Goal: Information Seeking & Learning: Check status

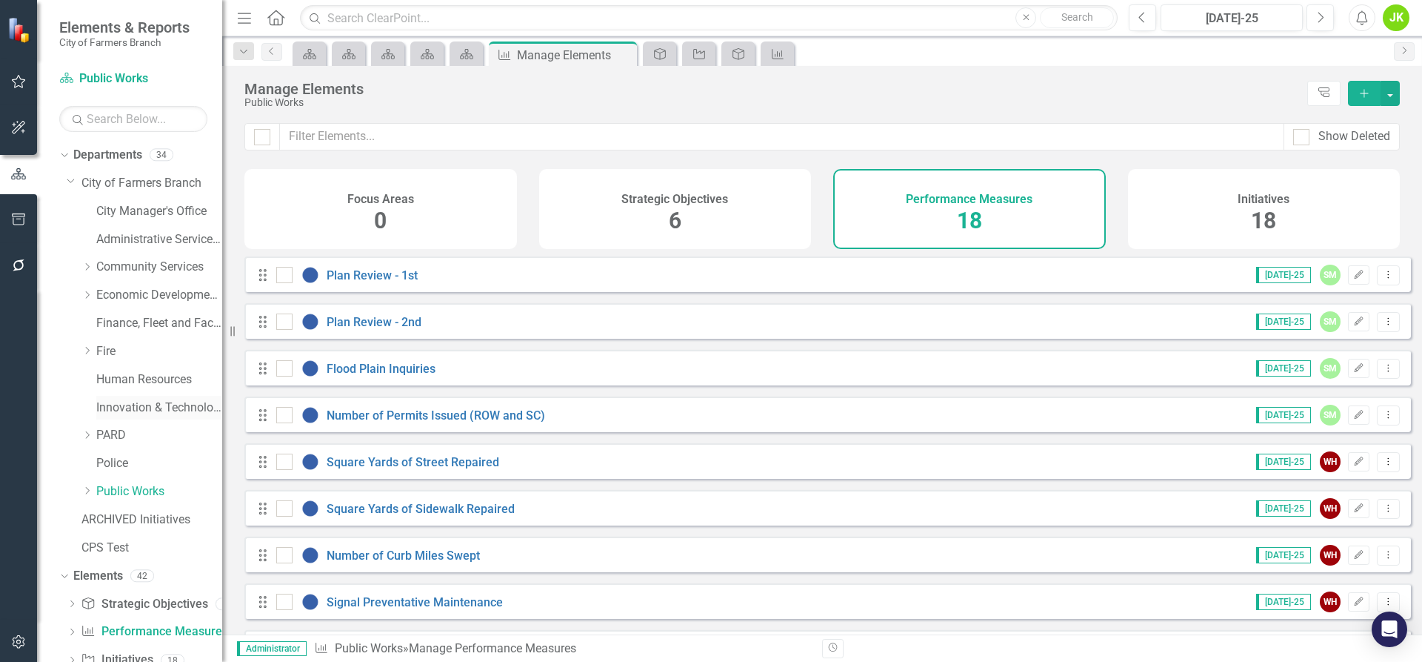
click at [113, 410] on link "Innovation & Technology" at bounding box center [159, 407] width 126 height 17
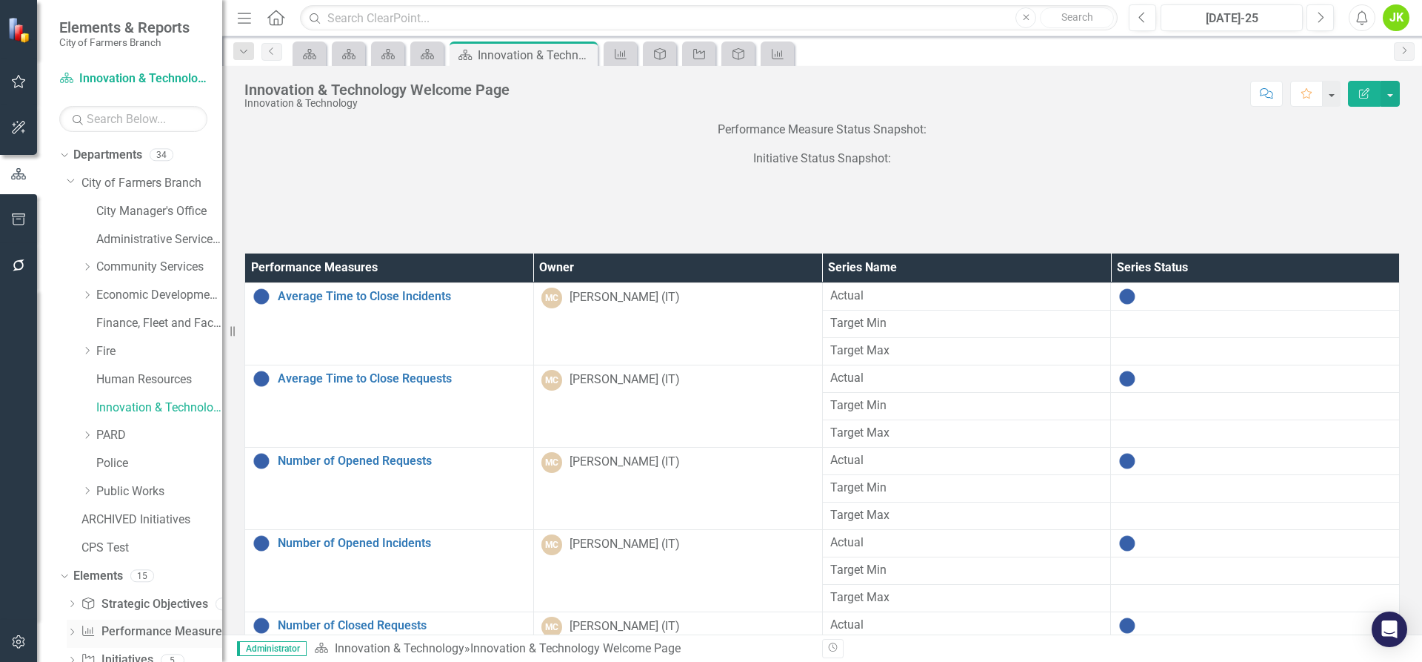
click at [129, 621] on div "Performance Measure Performance Measures" at bounding box center [154, 631] width 147 height 24
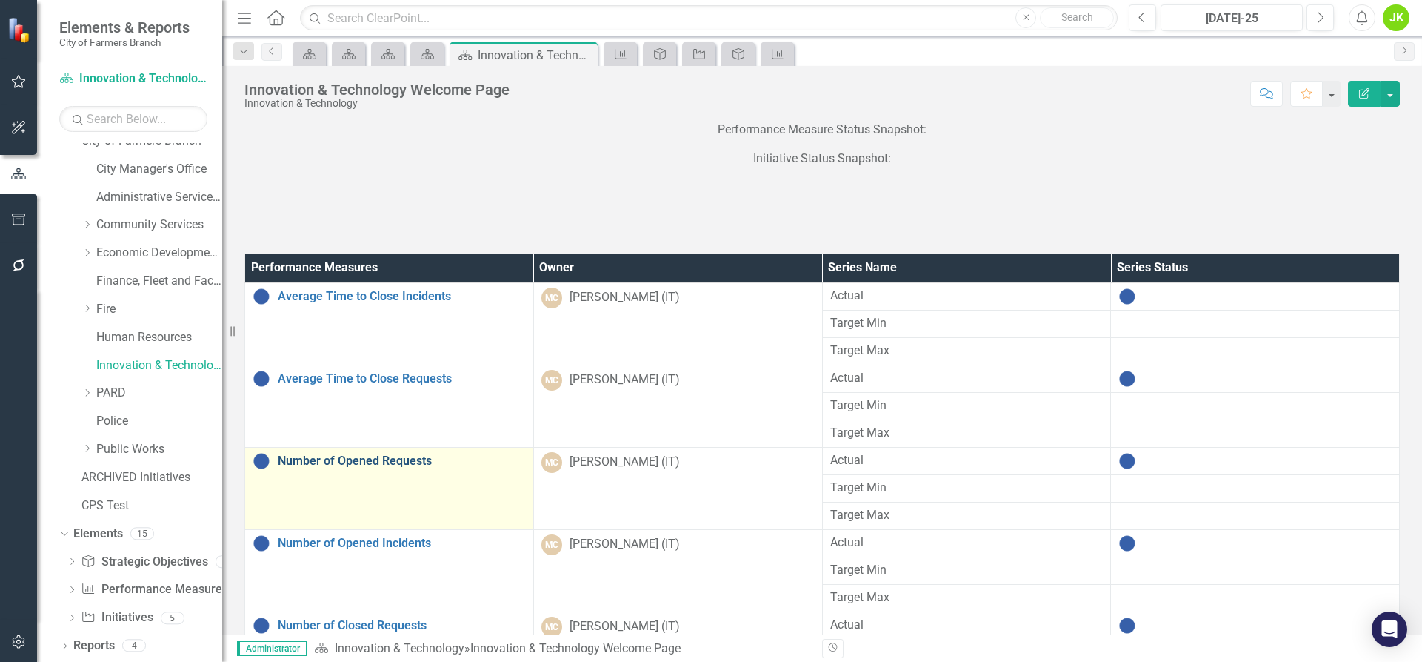
click at [338, 463] on link "Number of Opened Requests" at bounding box center [402, 460] width 248 height 13
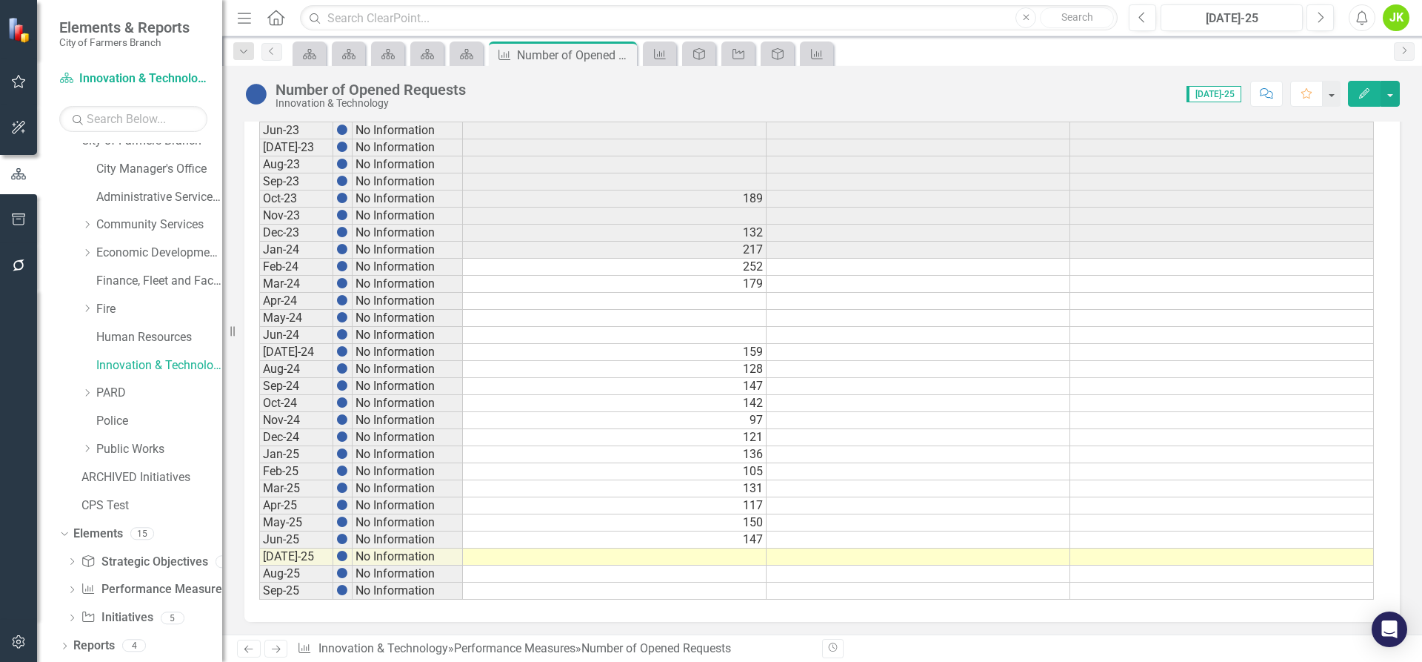
scroll to position [694, 0]
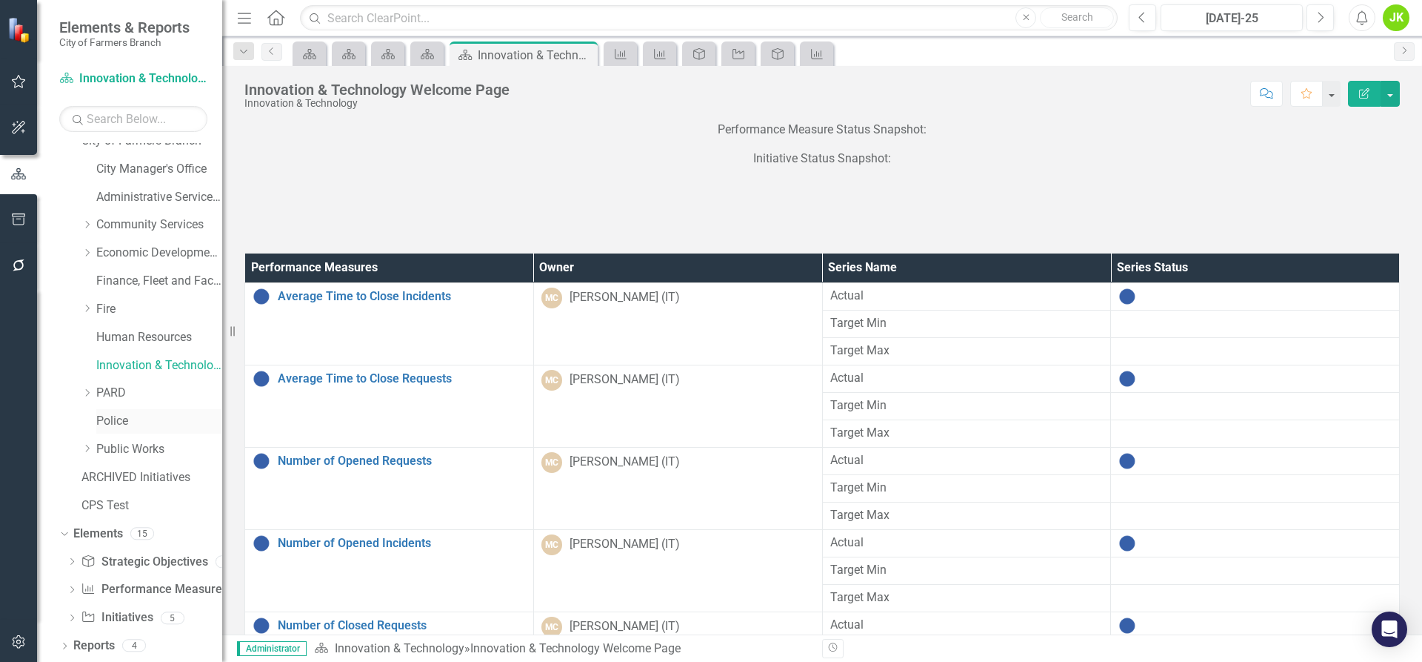
click at [107, 414] on link "Police" at bounding box center [159, 421] width 126 height 17
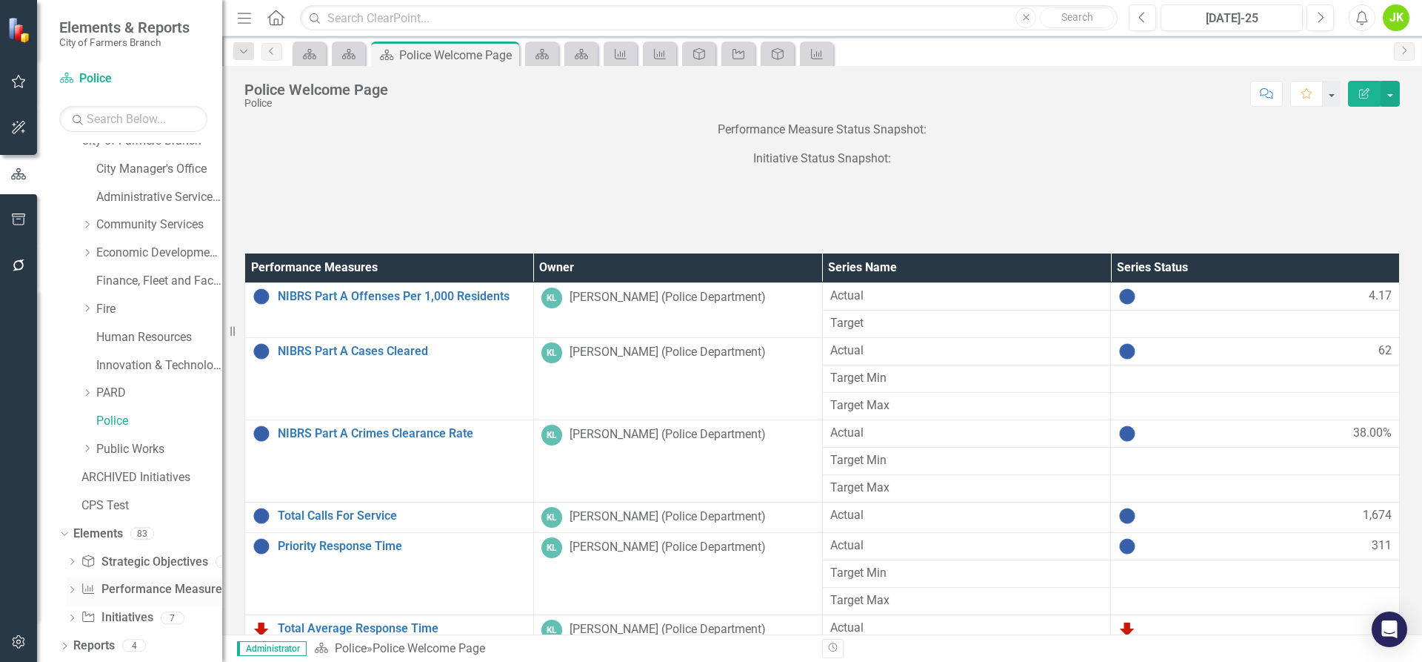
click at [133, 590] on link "Performance Measure Performance Measures" at bounding box center [154, 589] width 147 height 17
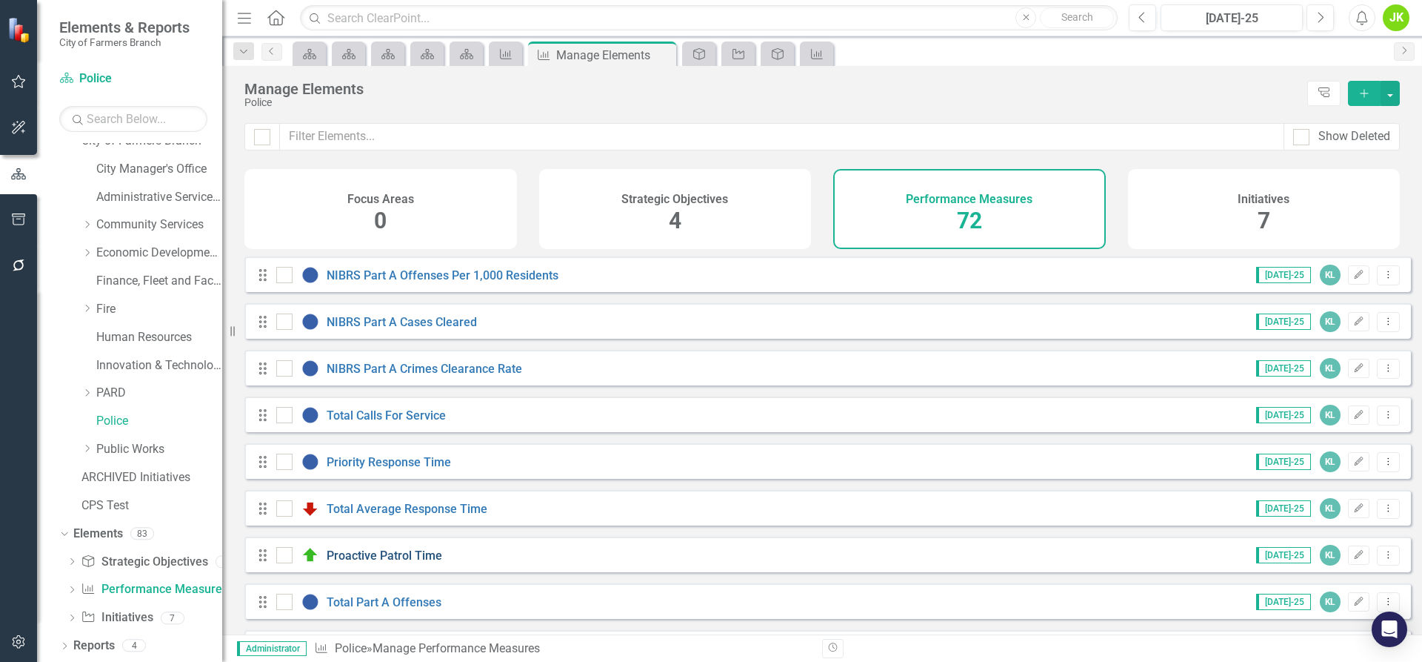
click at [409, 562] on link "Proactive Patrol Time" at bounding box center [385, 555] width 116 height 14
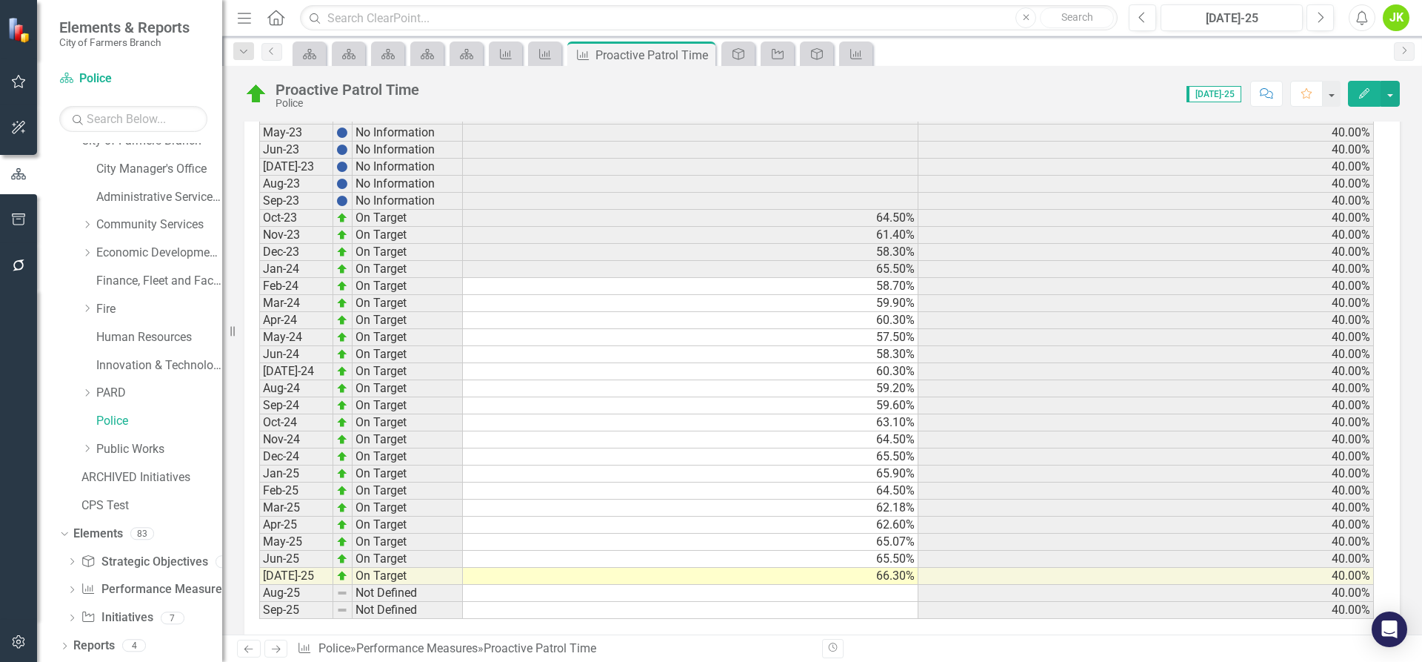
scroll to position [727, 0]
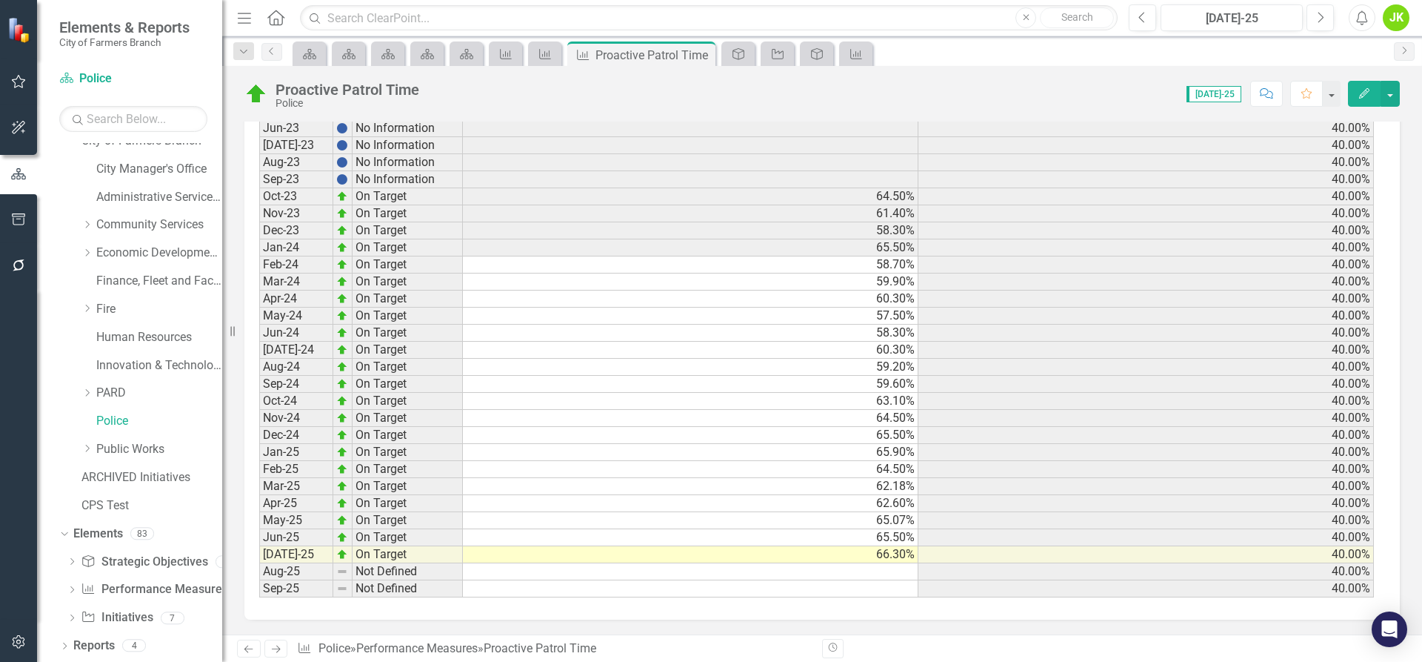
click at [282, 354] on td "[DATE]-24" at bounding box center [296, 350] width 74 height 17
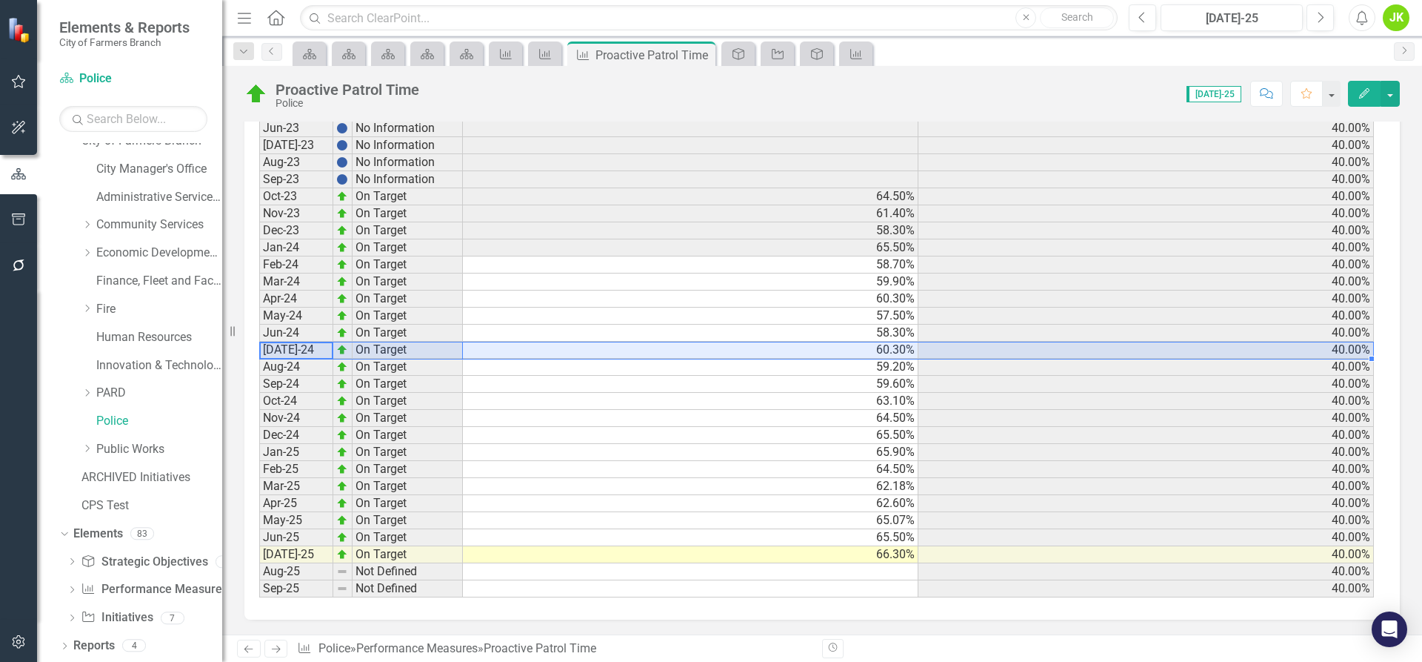
drag, startPoint x: 321, startPoint y: 342, endPoint x: 1105, endPoint y: 346, distance: 783.8
click at [1105, 346] on div "Period Status Actual Target Sep-20 Not Defined 40.00% Sep-21 Not Defined 40.00%…" at bounding box center [816, 282] width 1115 height 632
click at [603, 344] on td "60.30%" at bounding box center [691, 350] width 456 height 17
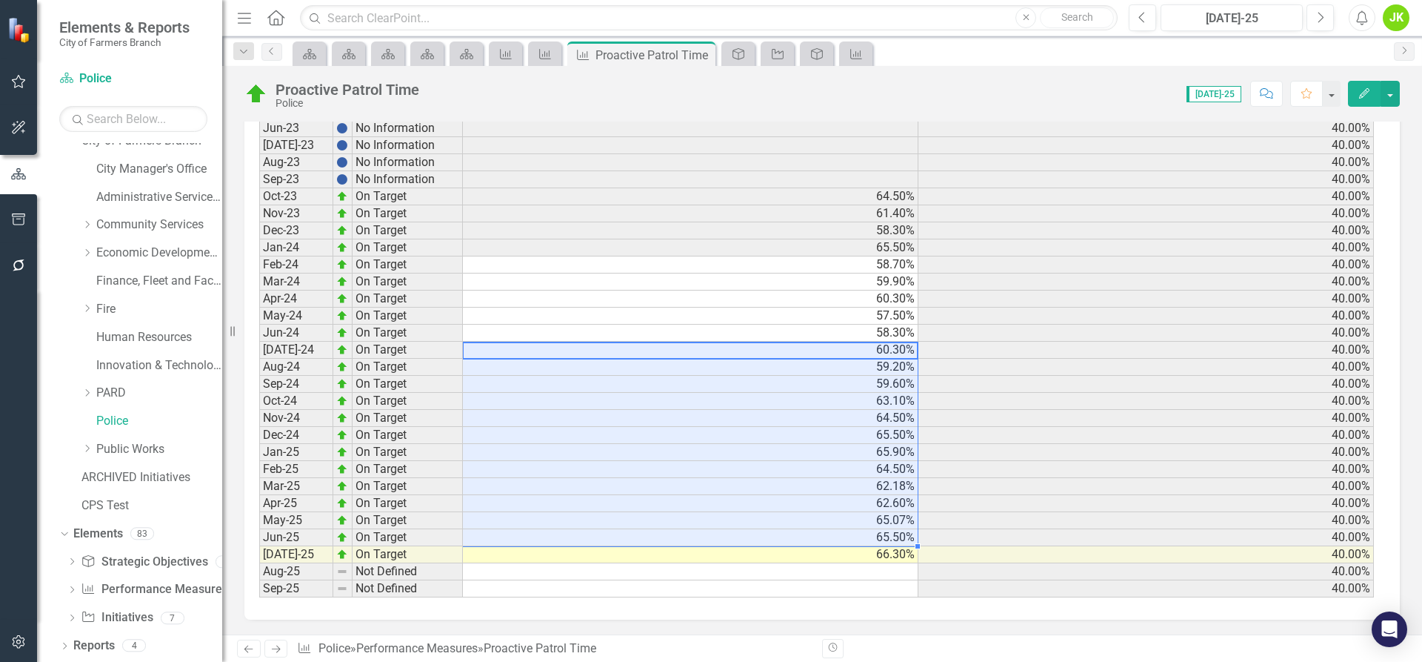
drag, startPoint x: 607, startPoint y: 348, endPoint x: 627, endPoint y: 541, distance: 193.6
click at [627, 541] on tbody "Sep-20 Not Defined 40.00% Sep-21 Not Defined 40.00% Sep-22 Not Defined 40.00% J…" at bounding box center [816, 290] width 1115 height 614
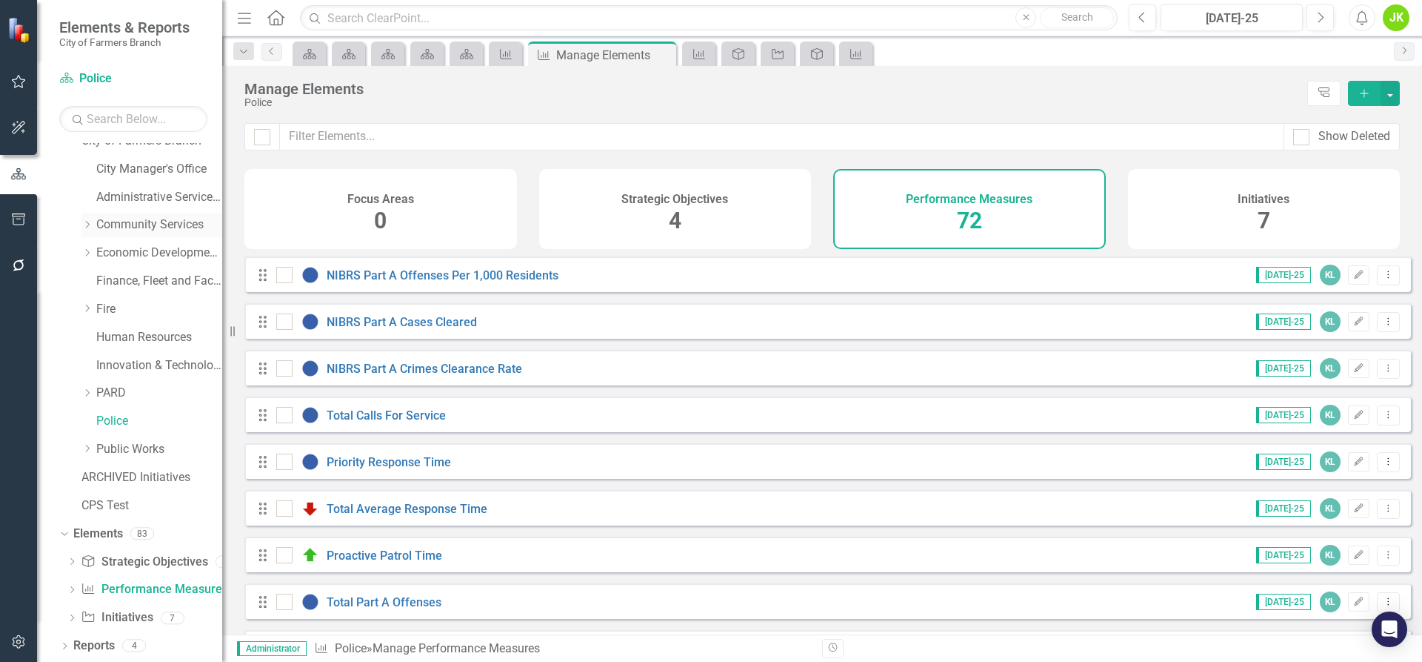
click at [140, 232] on link "Community Services" at bounding box center [159, 224] width 126 height 17
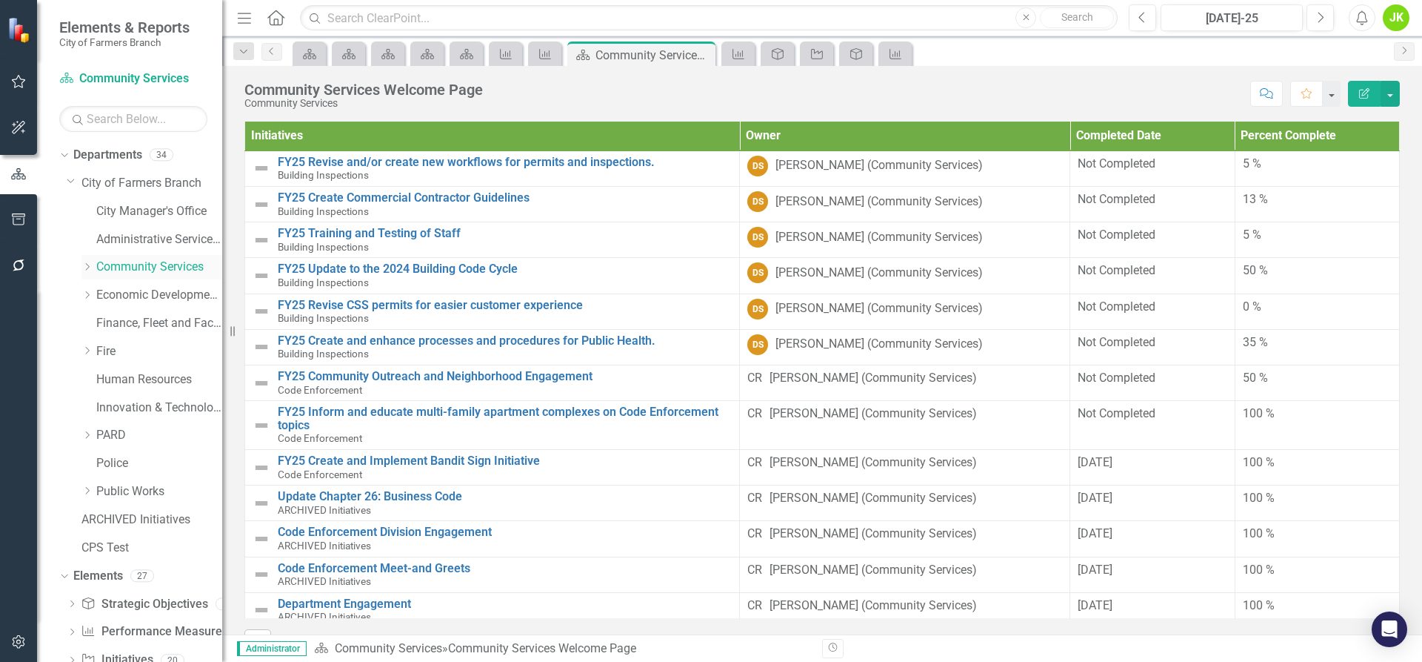
click at [87, 270] on icon "Dropdown" at bounding box center [86, 266] width 11 height 9
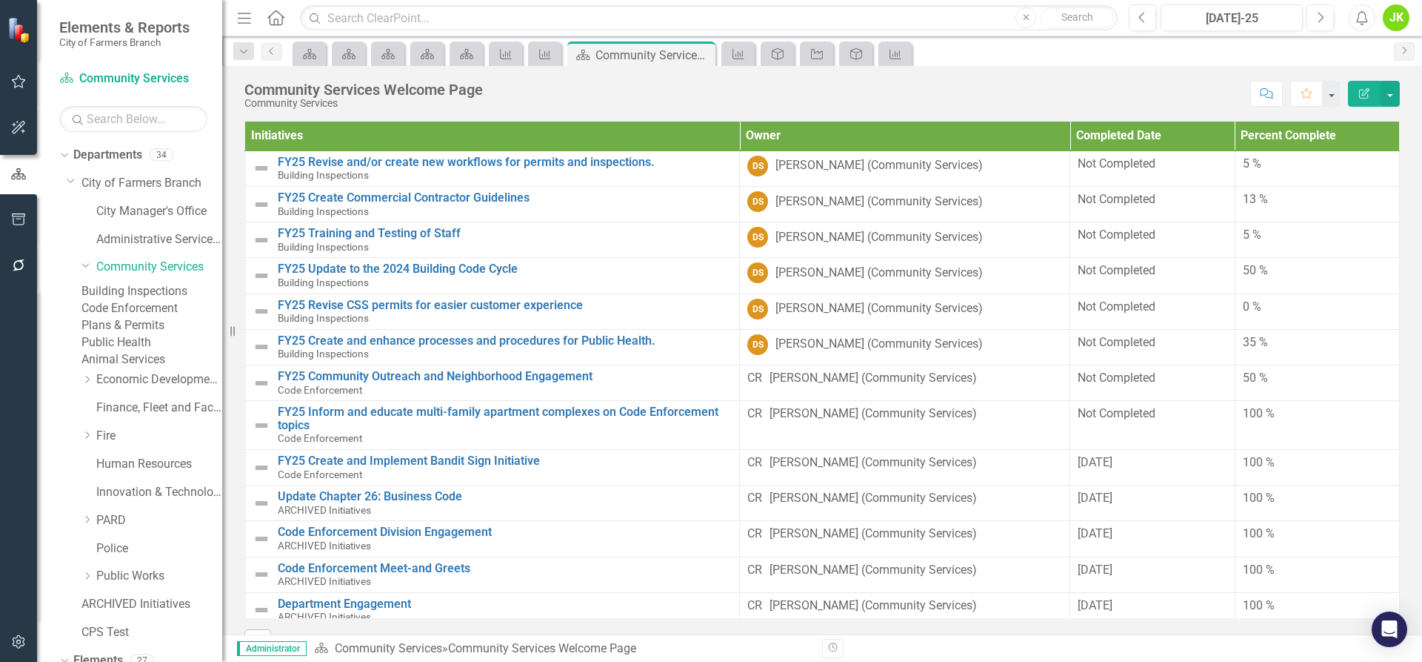
click at [133, 317] on link "Code Enforcement" at bounding box center [151, 308] width 141 height 17
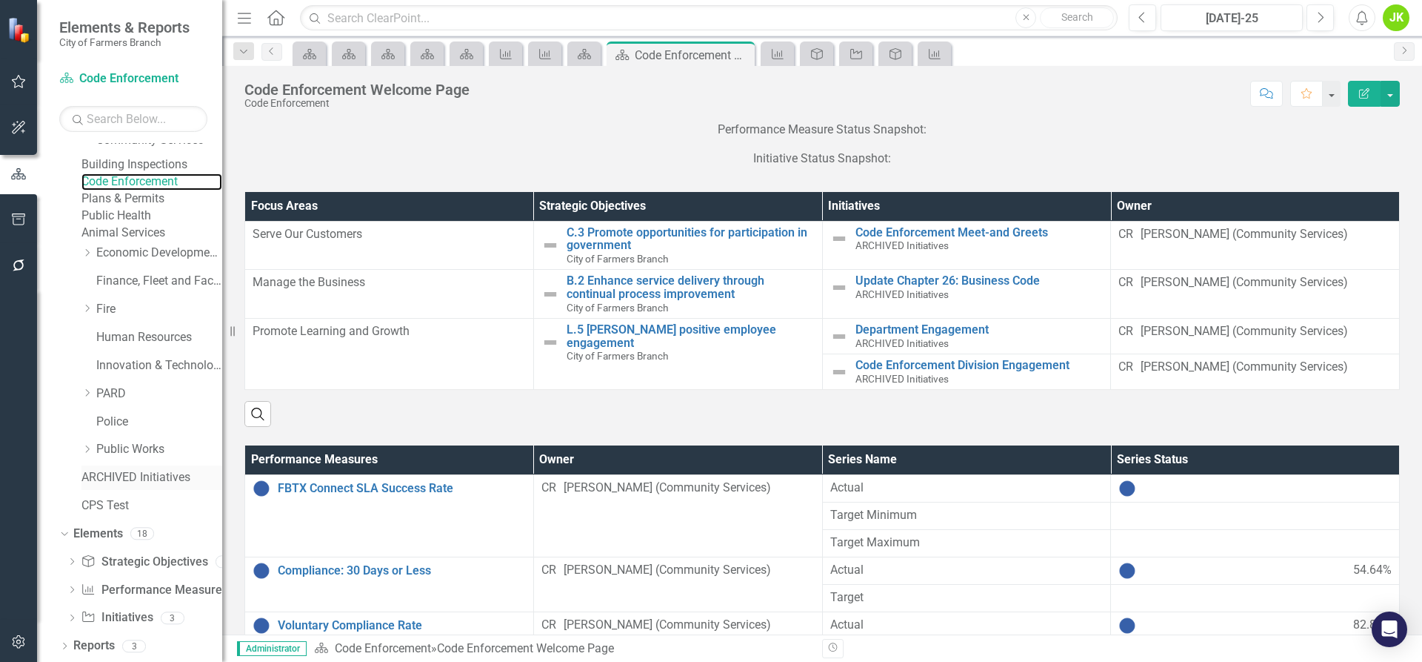
scroll to position [182, 0]
click at [148, 592] on link "Performance Measure Performance Measures" at bounding box center [154, 590] width 147 height 17
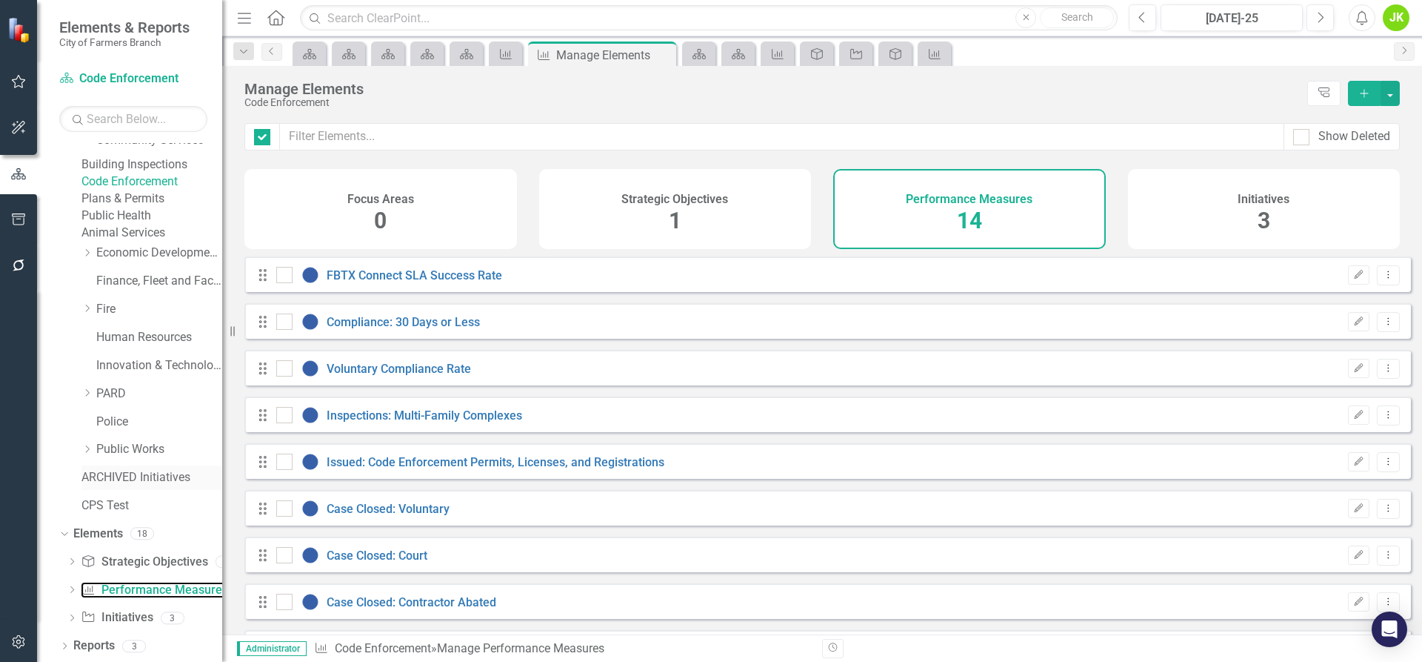
checkbox input "false"
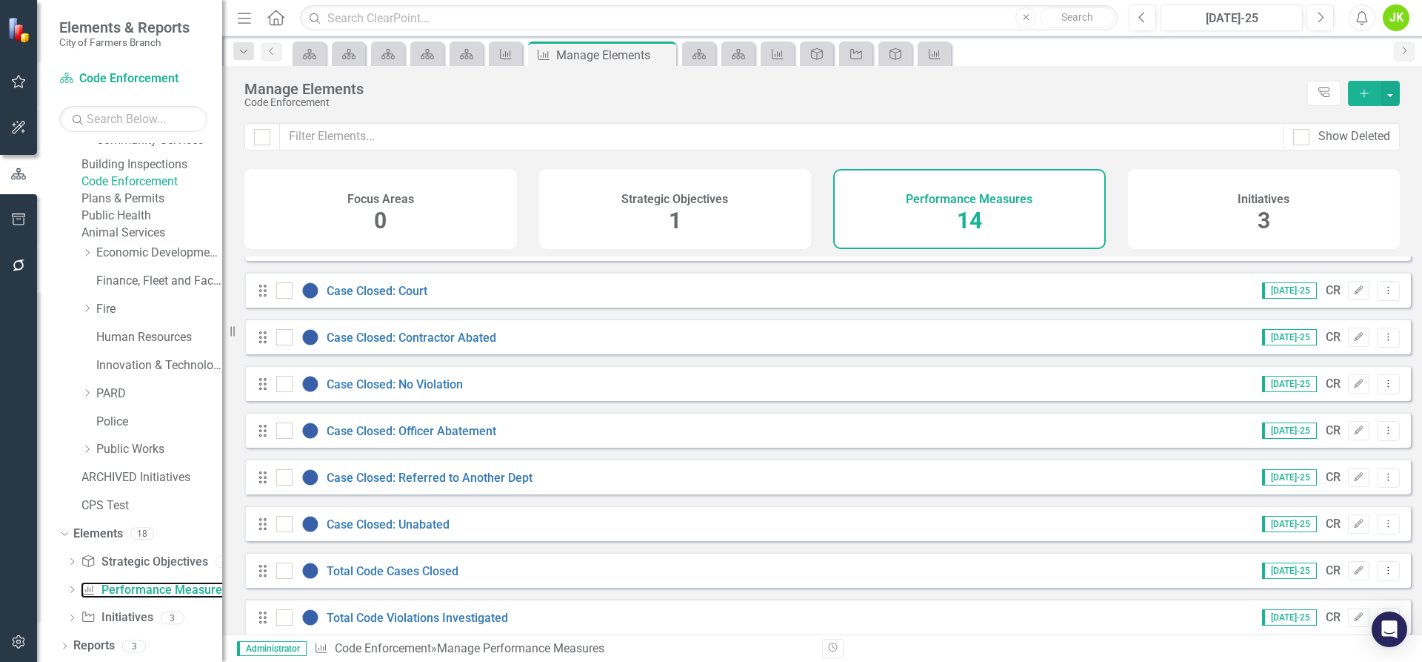
scroll to position [287, 0]
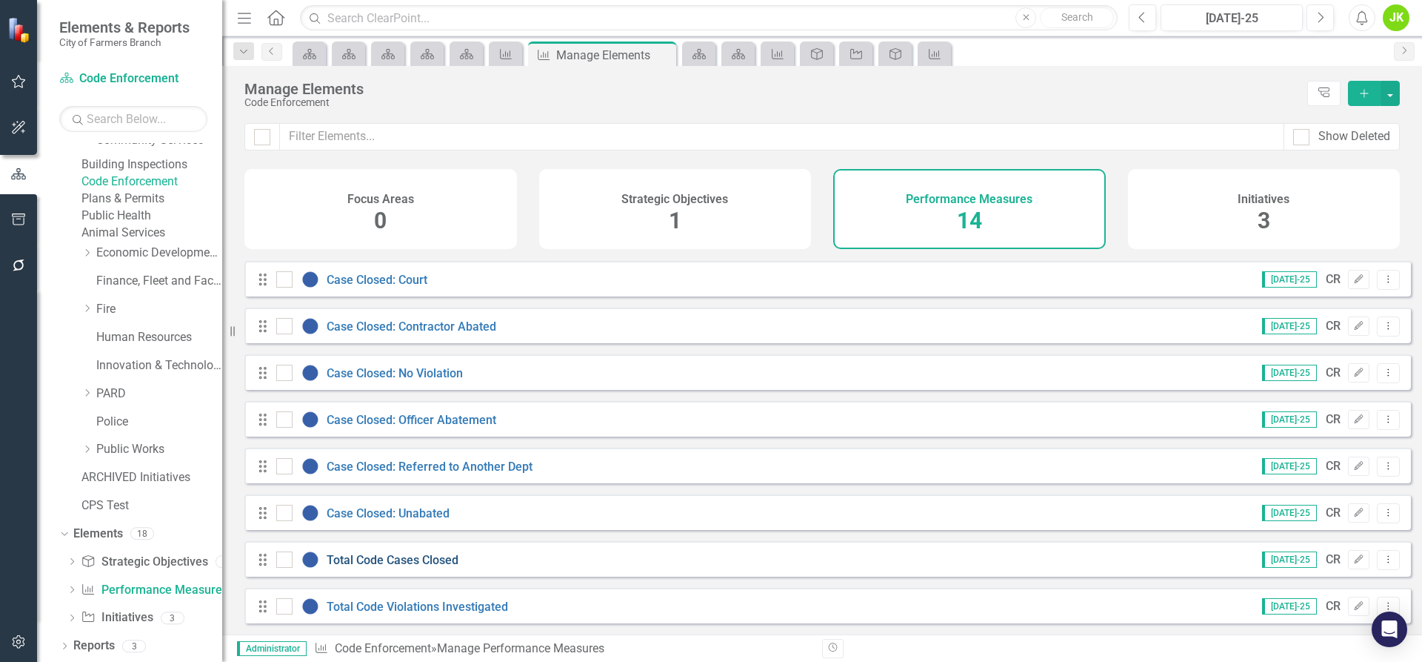
click at [436, 564] on link "Total Code Cases Closed" at bounding box center [393, 560] width 132 height 14
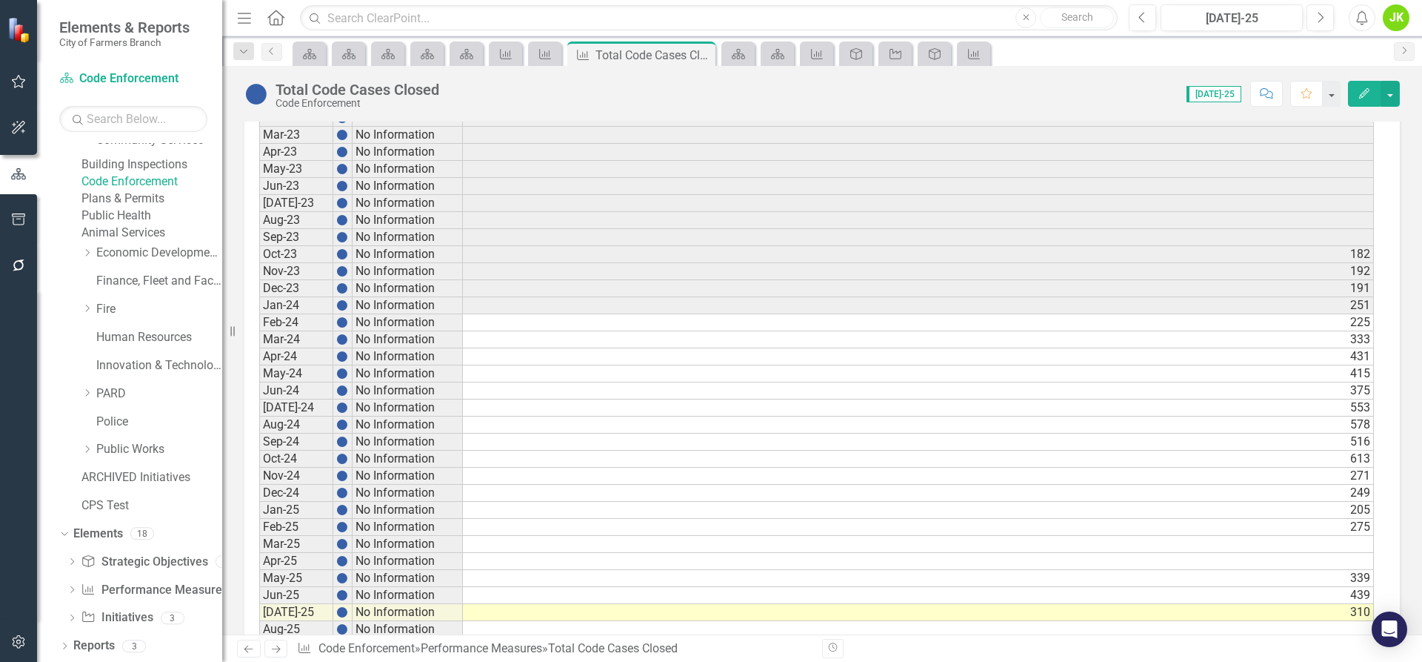
scroll to position [727, 0]
